Goal: Use online tool/utility: Use online tool/utility

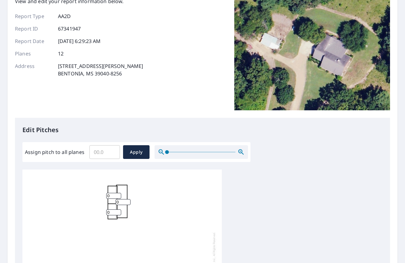
scroll to position [60, 0]
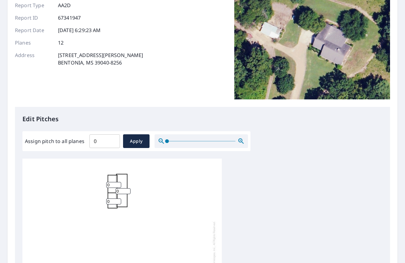
click at [114, 142] on input "0" at bounding box center [104, 141] width 31 height 17
drag, startPoint x: 99, startPoint y: 142, endPoint x: 75, endPoint y: 144, distance: 24.2
click at [76, 144] on div "Assign pitch to all planes 0 ​ Apply" at bounding box center [136, 141] width 223 height 14
type input "10"
click at [130, 139] on span "Apply" at bounding box center [136, 142] width 17 height 8
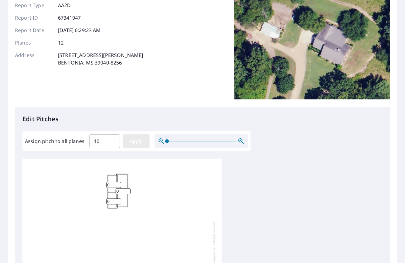
type input "10"
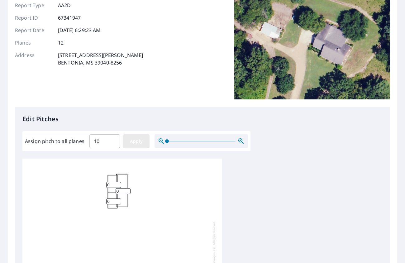
type input "10"
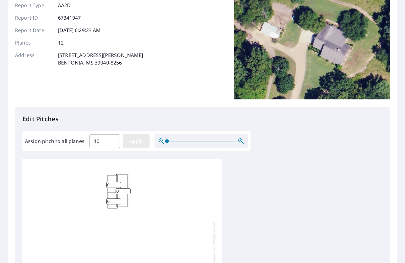
type input "10"
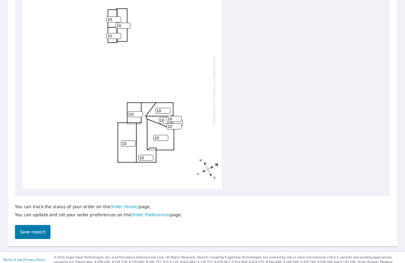
scroll to position [230, 0]
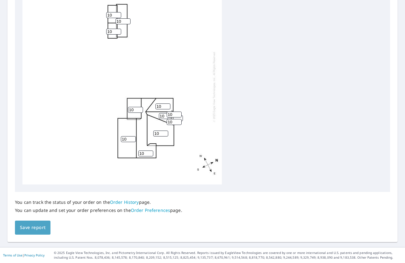
click at [35, 232] on button "Save report" at bounding box center [33, 228] width 36 height 14
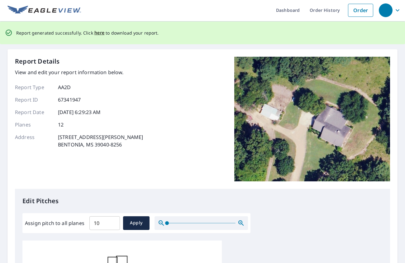
scroll to position [0, 0]
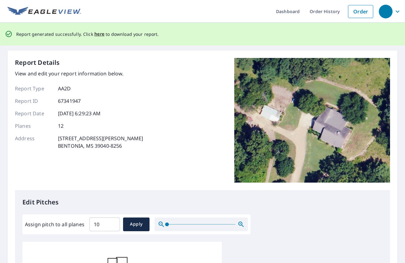
click at [95, 139] on p "[STREET_ADDRESS][PERSON_NAME]" at bounding box center [100, 142] width 85 height 15
click at [97, 33] on span "here" at bounding box center [99, 34] width 10 height 8
